Goal: Transaction & Acquisition: Purchase product/service

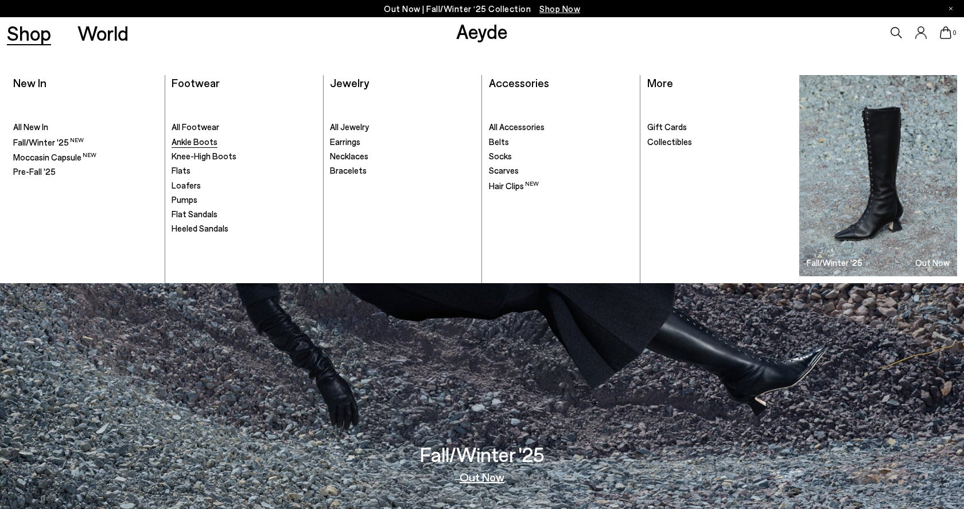
click at [196, 142] on span "Ankle Boots" at bounding box center [195, 142] width 46 height 10
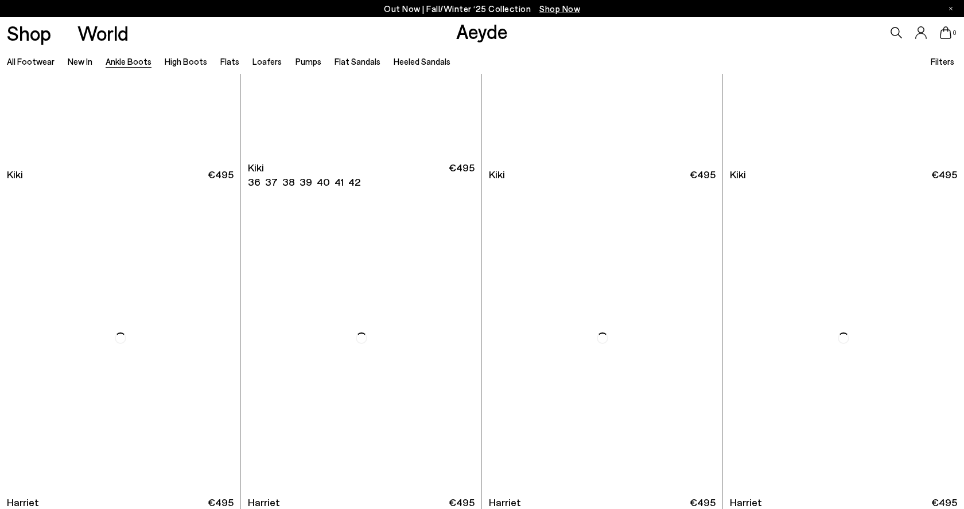
scroll to position [1995, 0]
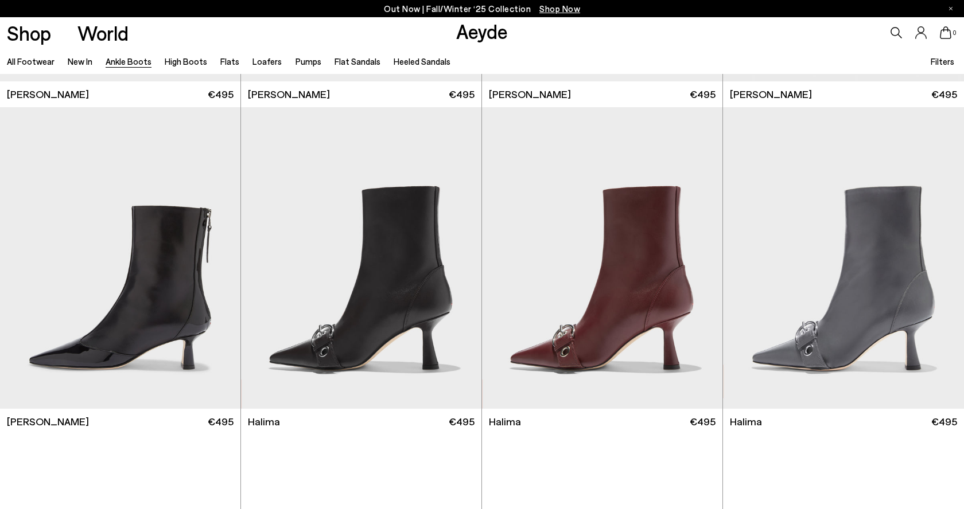
scroll to position [3245, 0]
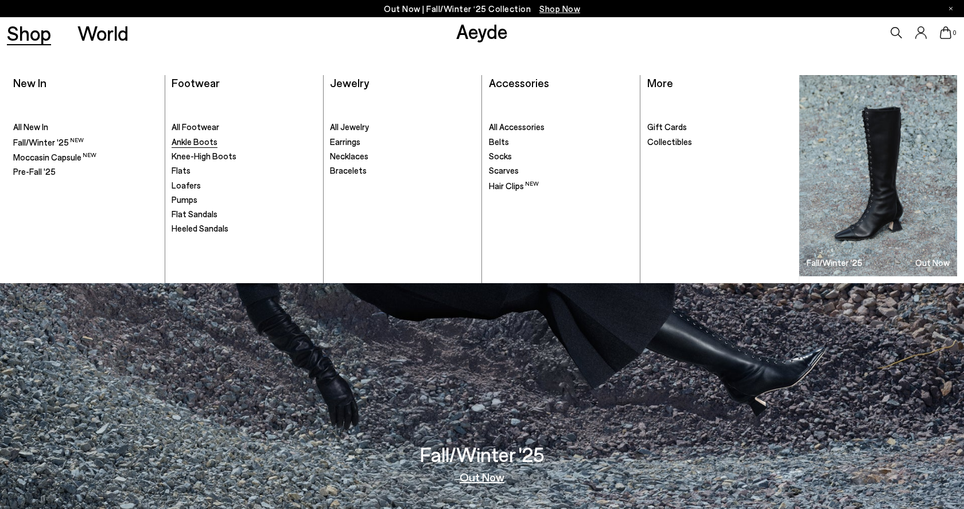
click at [211, 138] on span "Ankle Boots" at bounding box center [195, 142] width 46 height 10
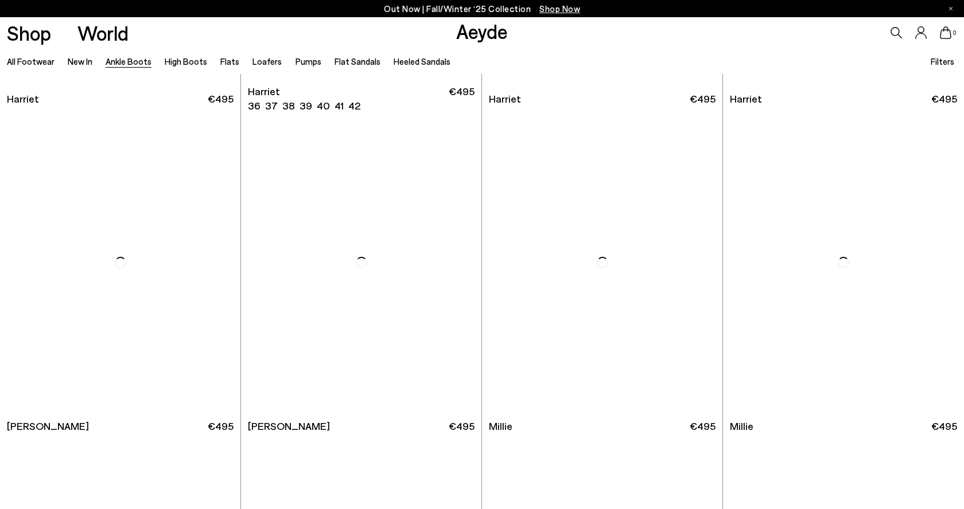
scroll to position [2349, 0]
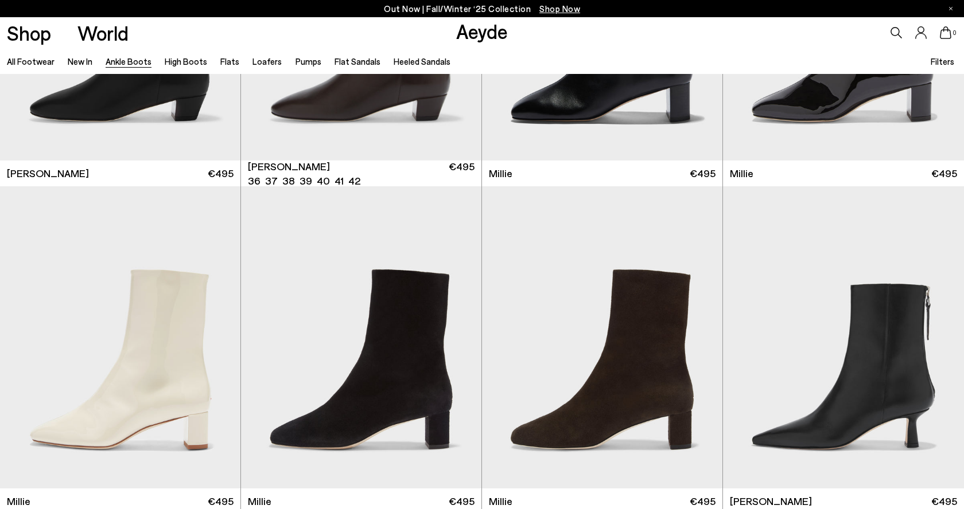
scroll to position [2635, 0]
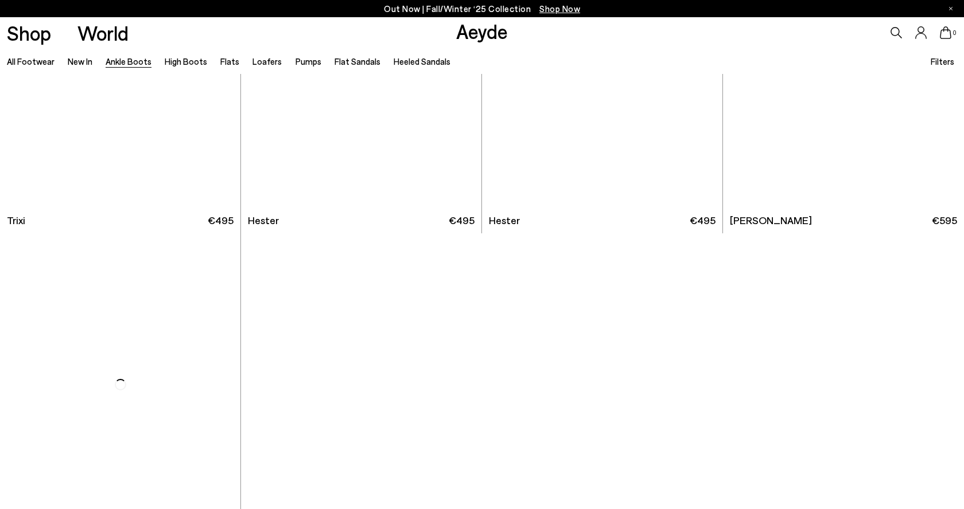
scroll to position [6929, 0]
